Goal: Task Accomplishment & Management: Manage account settings

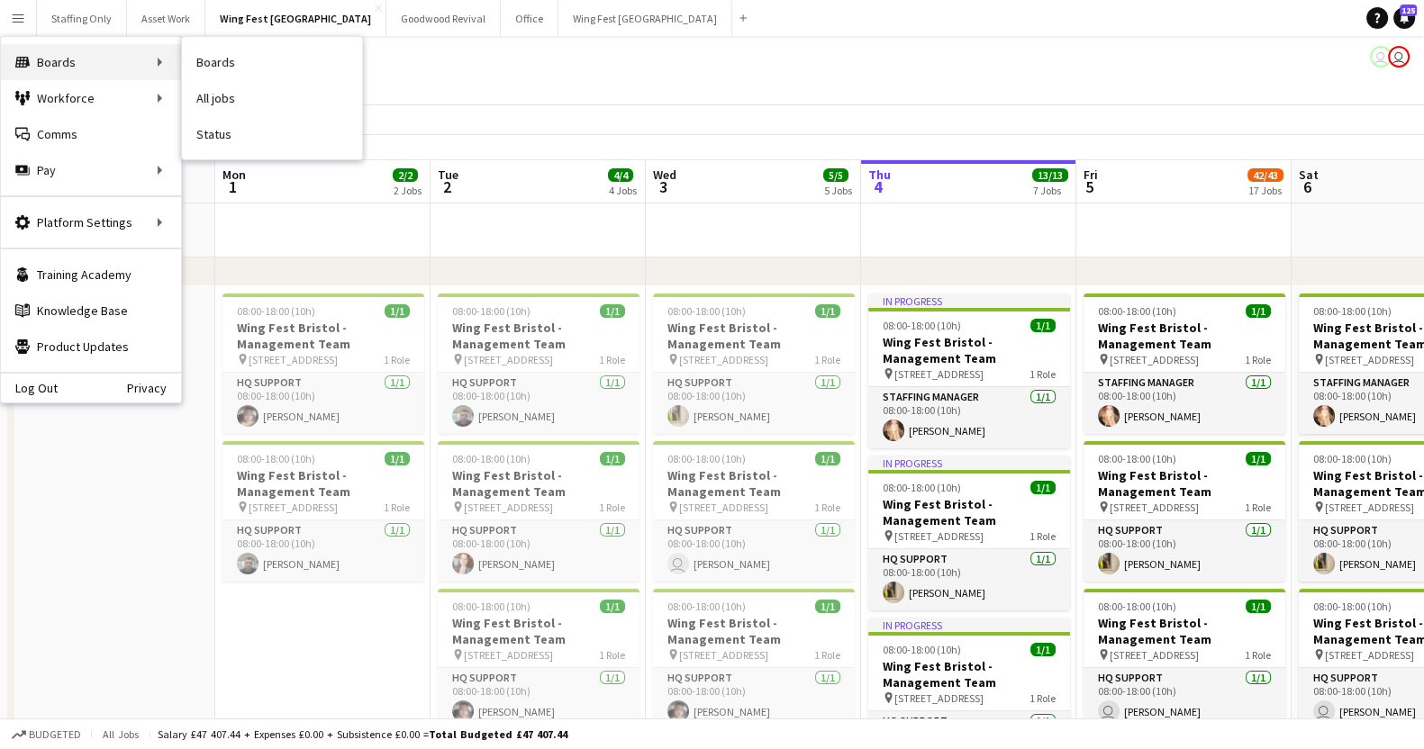
scroll to position [0, 673]
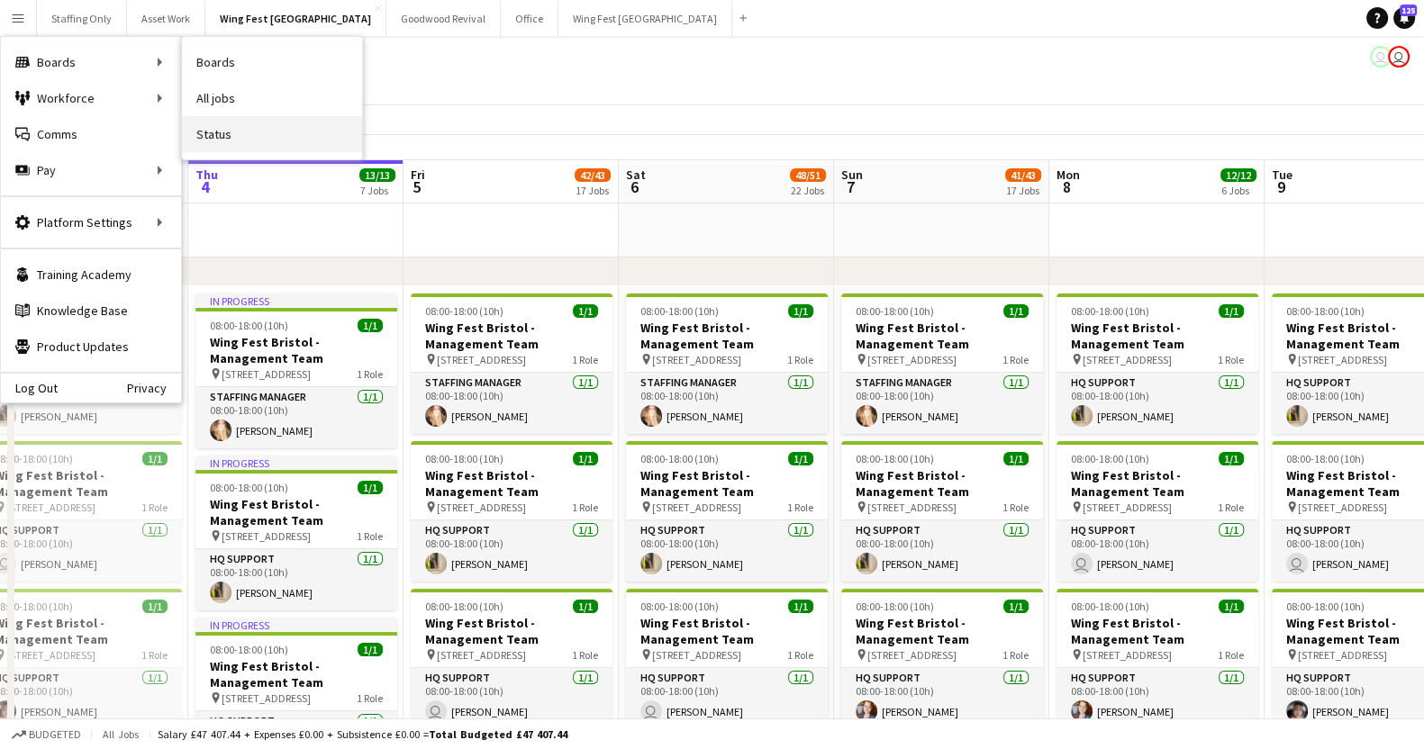
click at [233, 137] on link "Status" at bounding box center [272, 134] width 180 height 36
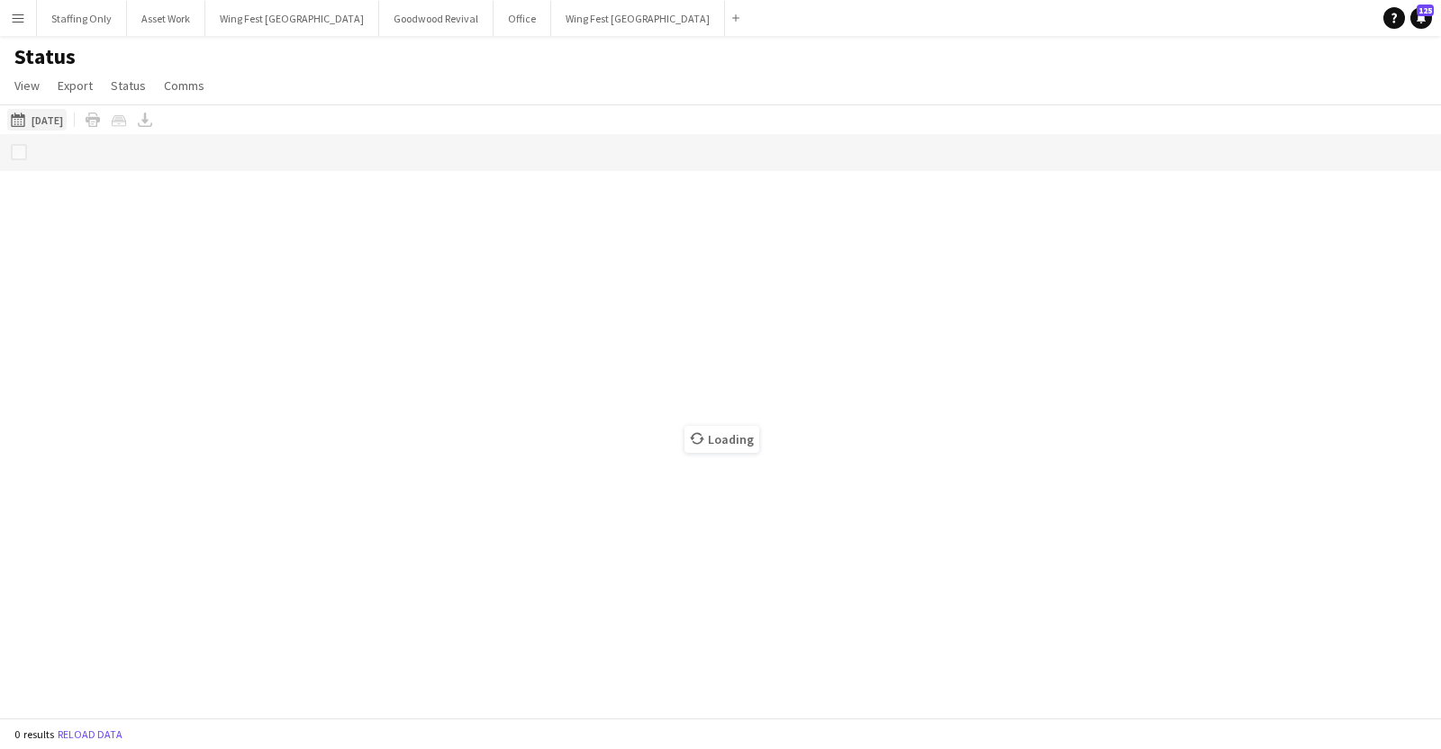
click at [67, 115] on button "[DATE] to [DATE] [DATE]" at bounding box center [36, 120] width 59 height 22
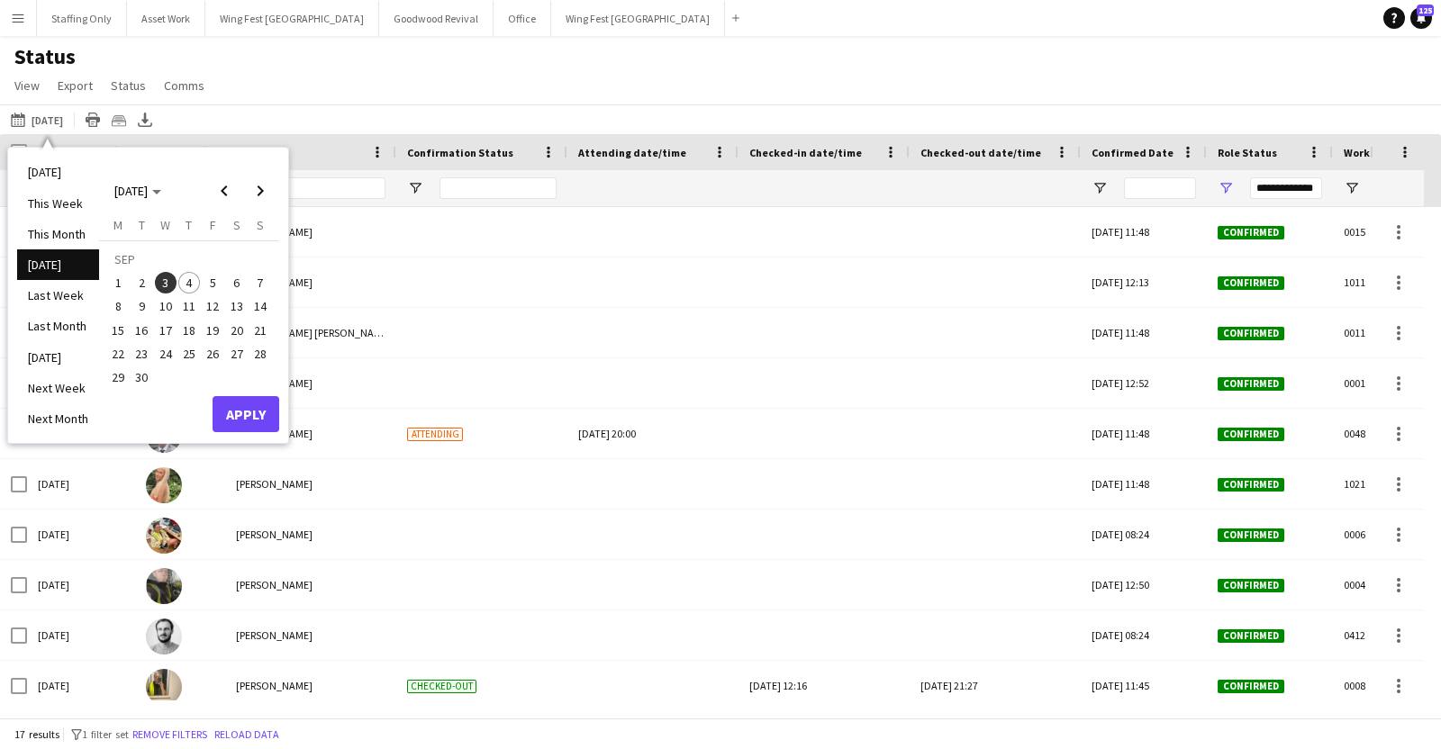
click at [189, 300] on span "11" at bounding box center [189, 307] width 22 height 22
click at [259, 304] on span "14" at bounding box center [260, 307] width 22 height 22
click at [267, 416] on button "Apply" at bounding box center [246, 414] width 67 height 36
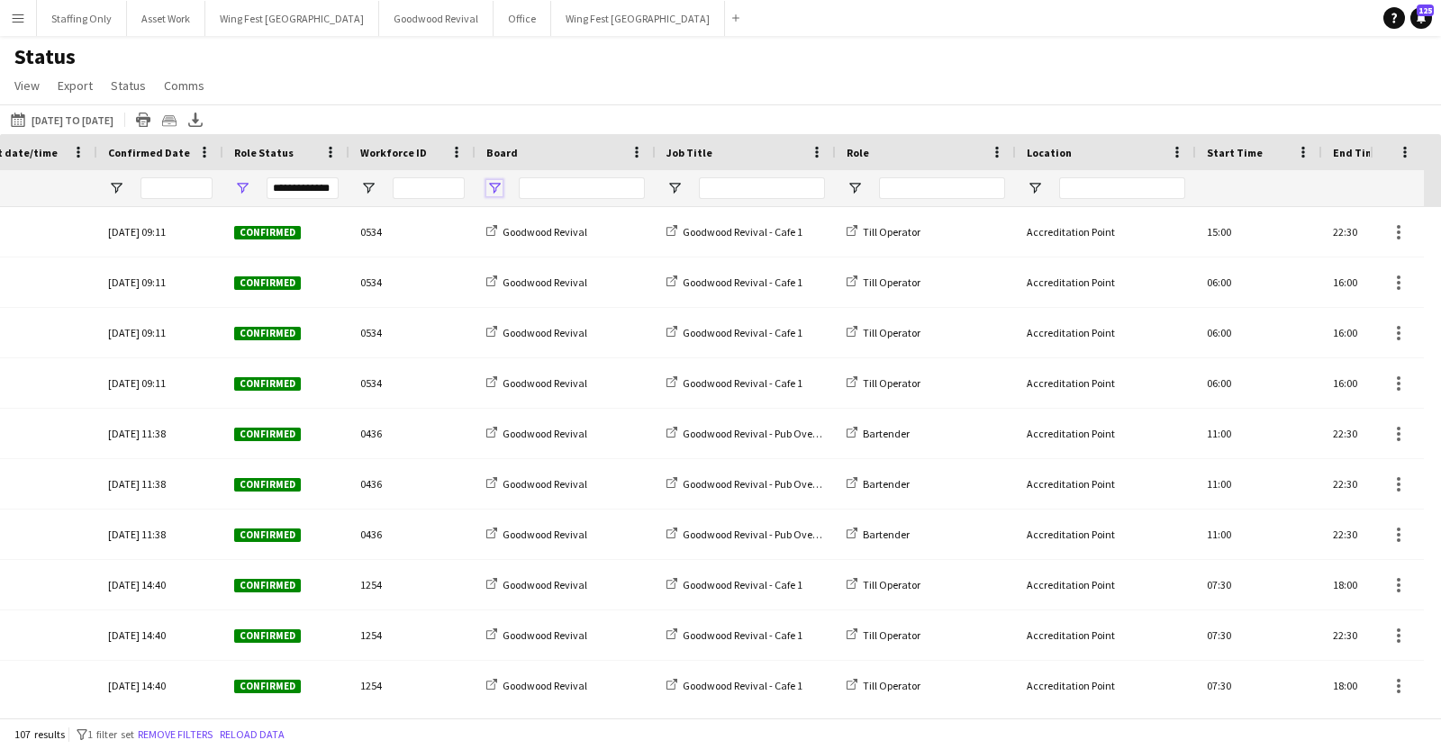
click at [499, 182] on span "Open Filter Menu" at bounding box center [494, 188] width 16 height 16
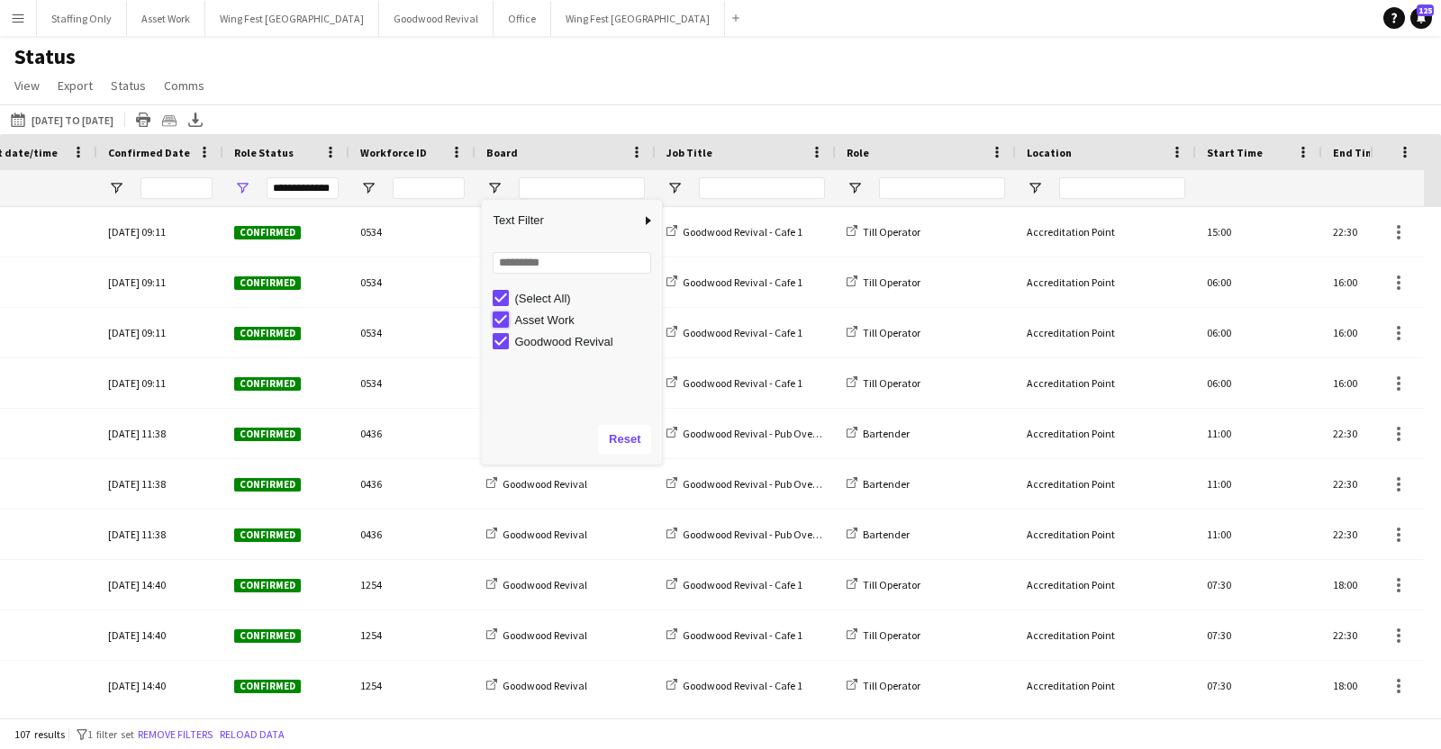
type input "**********"
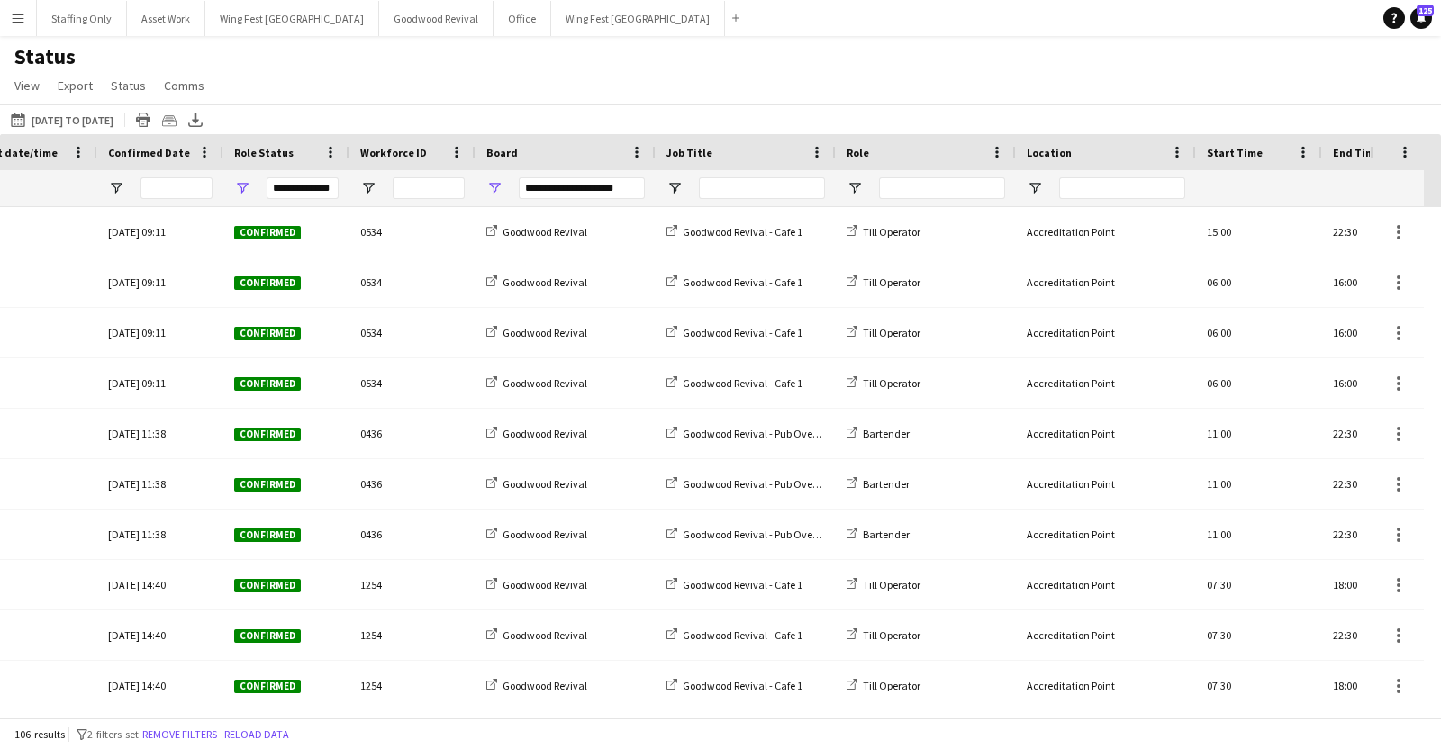
scroll to position [0, 1515]
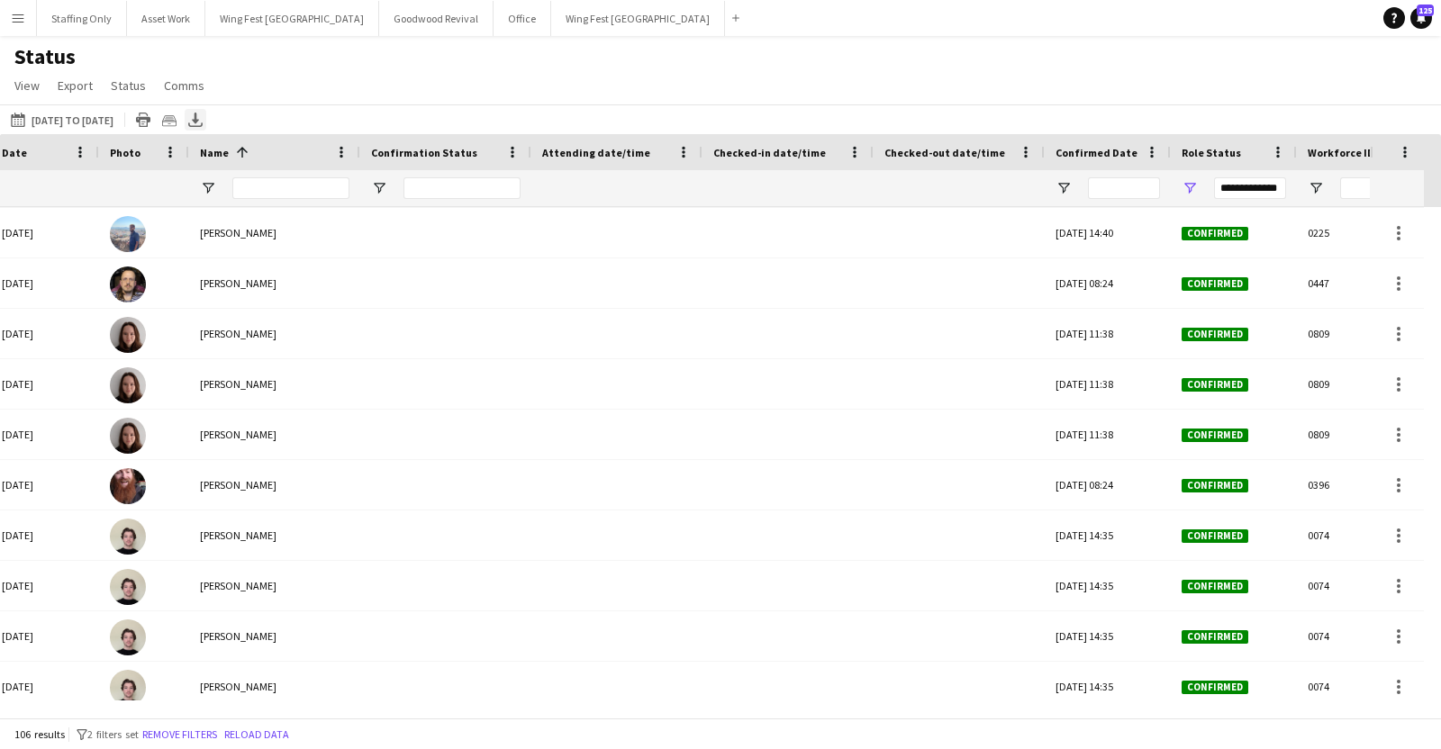
click at [203, 120] on icon "Export XLSX" at bounding box center [195, 120] width 14 height 14
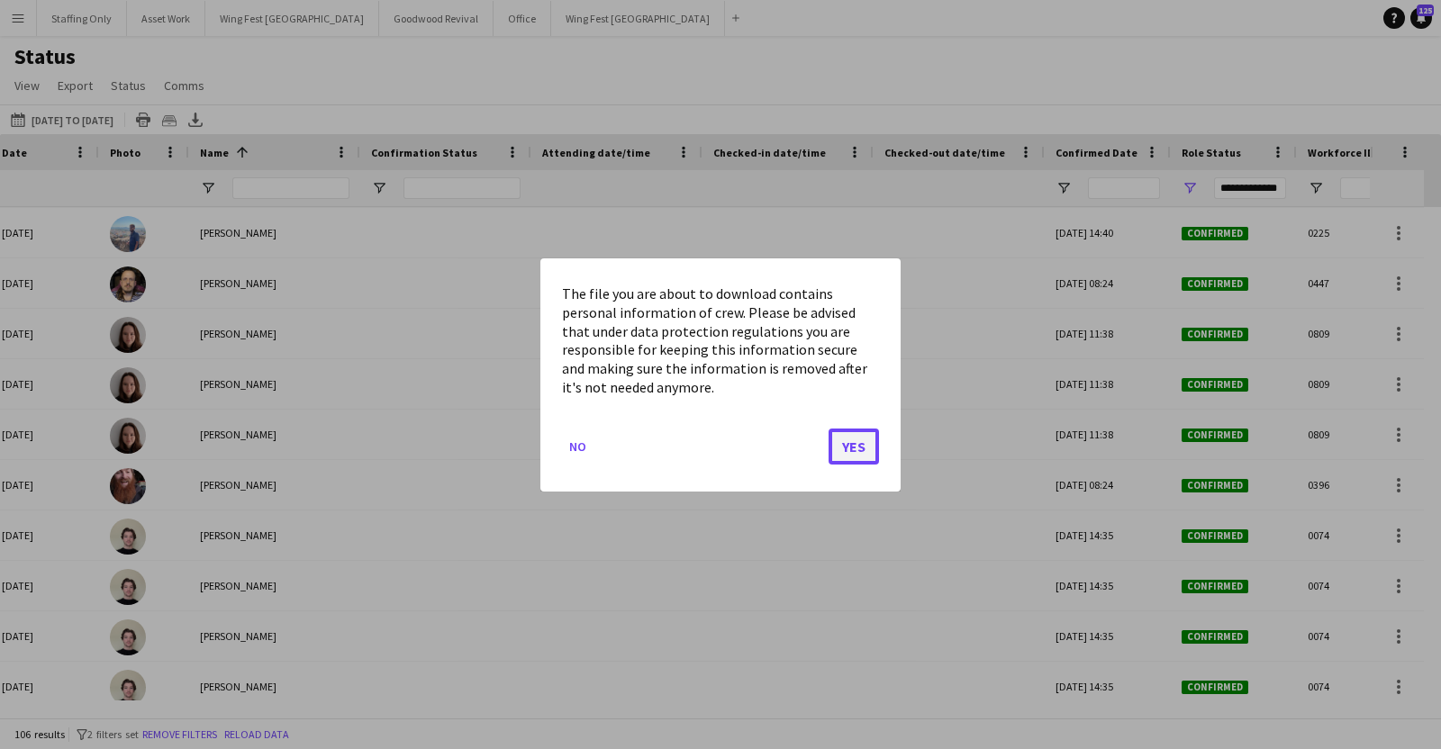
click at [853, 436] on button "Yes" at bounding box center [854, 446] width 50 height 36
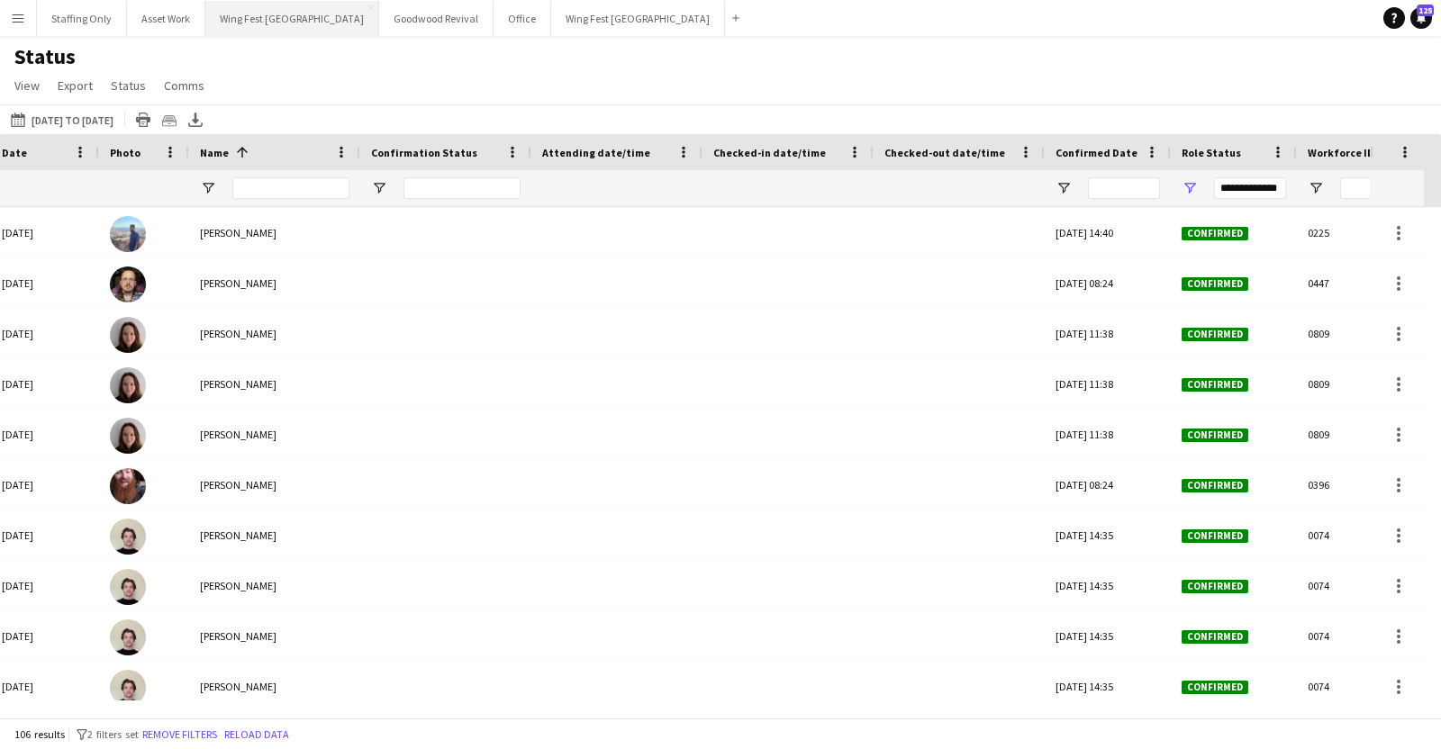
click at [260, 20] on button "Wing Fest Bristol Close" at bounding box center [292, 18] width 174 height 35
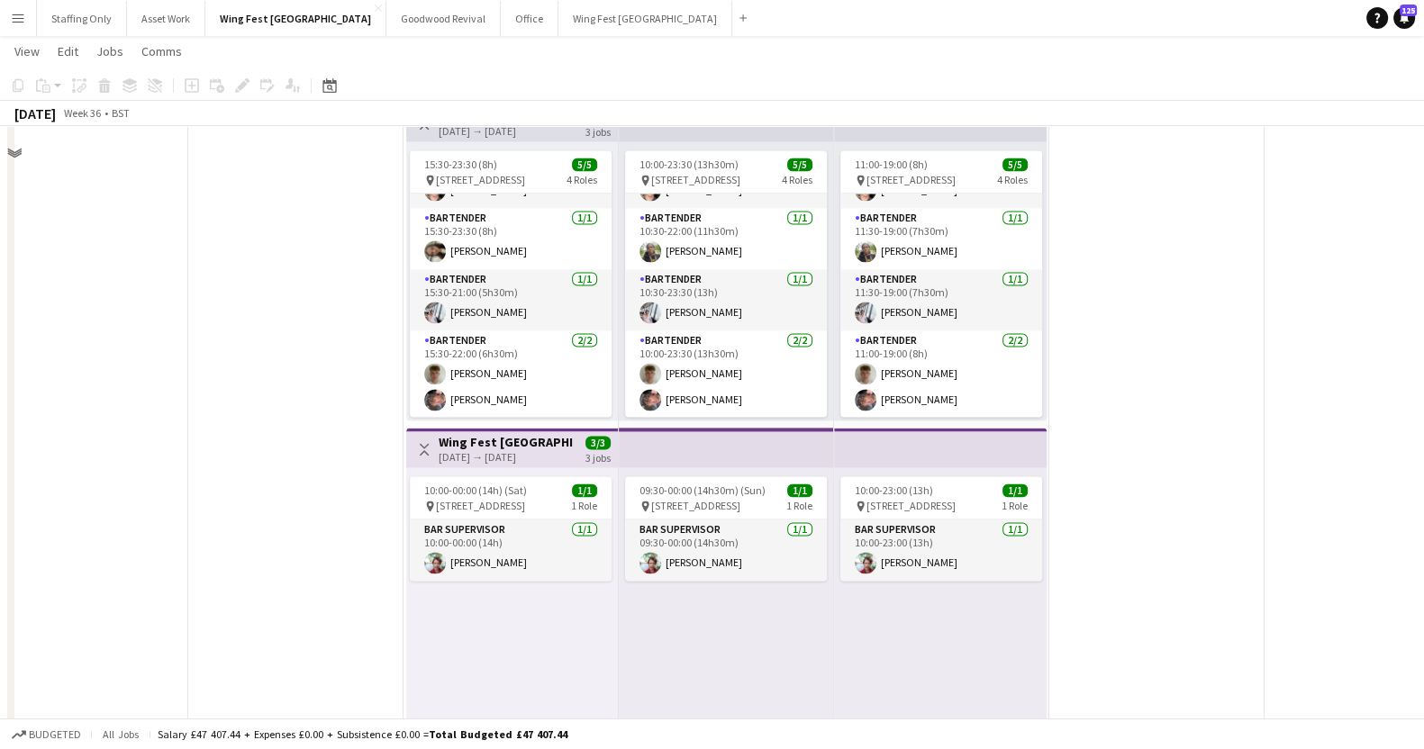
scroll to position [3363, 0]
